Goal: Task Accomplishment & Management: Manage account settings

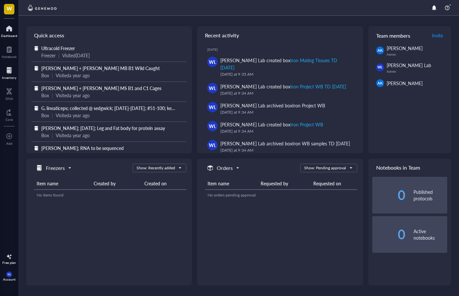
click at [7, 66] on div at bounding box center [9, 70] width 14 height 10
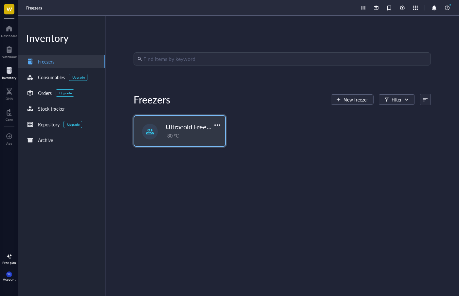
click at [171, 132] on div "-80 °C" at bounding box center [193, 135] width 55 height 7
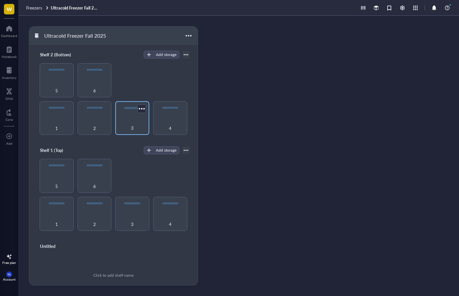
click at [137, 119] on div "3" at bounding box center [133, 124] width 28 height 14
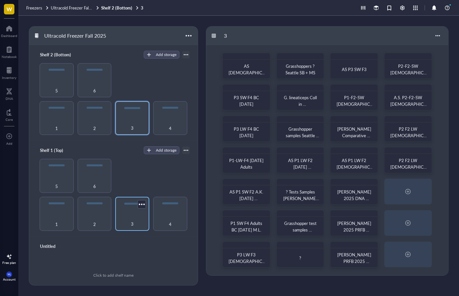
click at [143, 217] on div "3" at bounding box center [133, 220] width 28 height 14
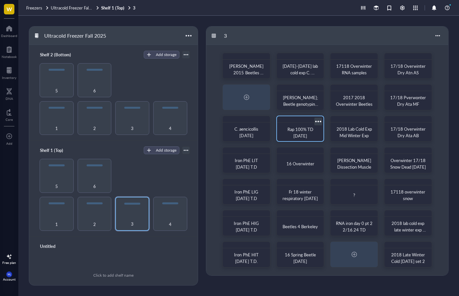
click at [311, 137] on div "Rap 100% TD [DATE]" at bounding box center [300, 132] width 36 height 13
click at [319, 122] on div at bounding box center [319, 122] width 10 height 10
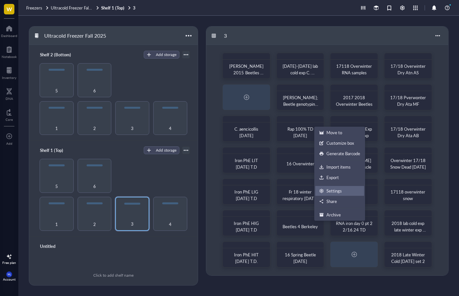
click at [337, 191] on div "Settings" at bounding box center [334, 191] width 15 height 6
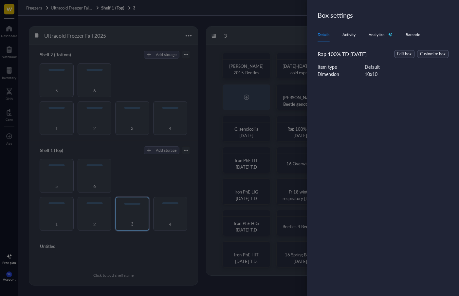
click at [416, 57] on div "Edit box Customize box" at bounding box center [422, 54] width 54 height 8
click at [411, 55] on span "Edit box" at bounding box center [405, 54] width 14 height 6
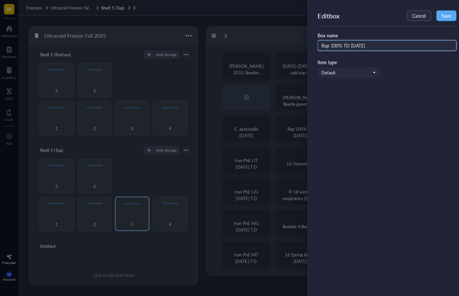
click at [389, 46] on input "Rap 100% TD 2/20/24" at bounding box center [387, 45] width 139 height 10
type input "Scott Morford Serial cDNA Dilutions"
click at [453, 16] on button "Save" at bounding box center [447, 15] width 20 height 10
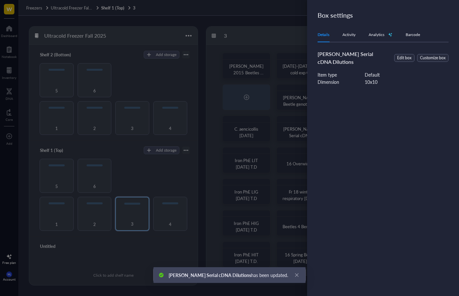
click at [281, 122] on div at bounding box center [229, 148] width 459 height 296
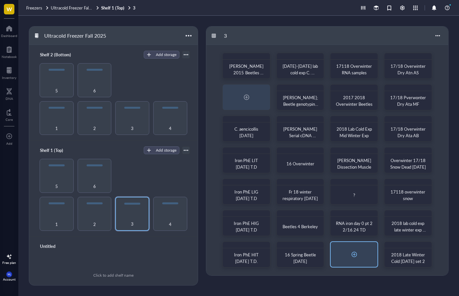
click at [346, 246] on div at bounding box center [354, 254] width 47 height 25
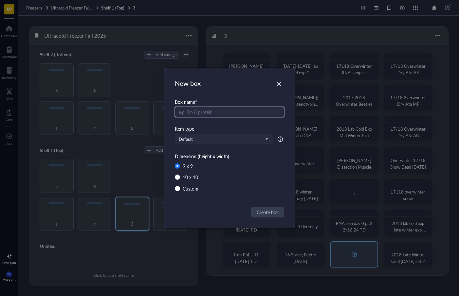
radio input "false"
radio input "true"
type input "iron pt 3 Tomas"
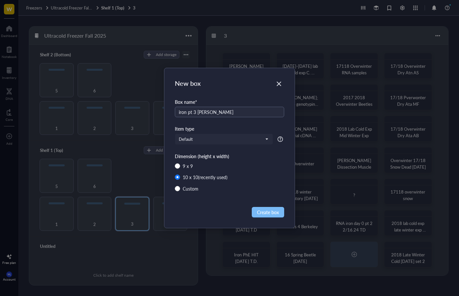
click at [262, 212] on span "Create box" at bounding box center [268, 212] width 22 height 7
